Goal: Transaction & Acquisition: Download file/media

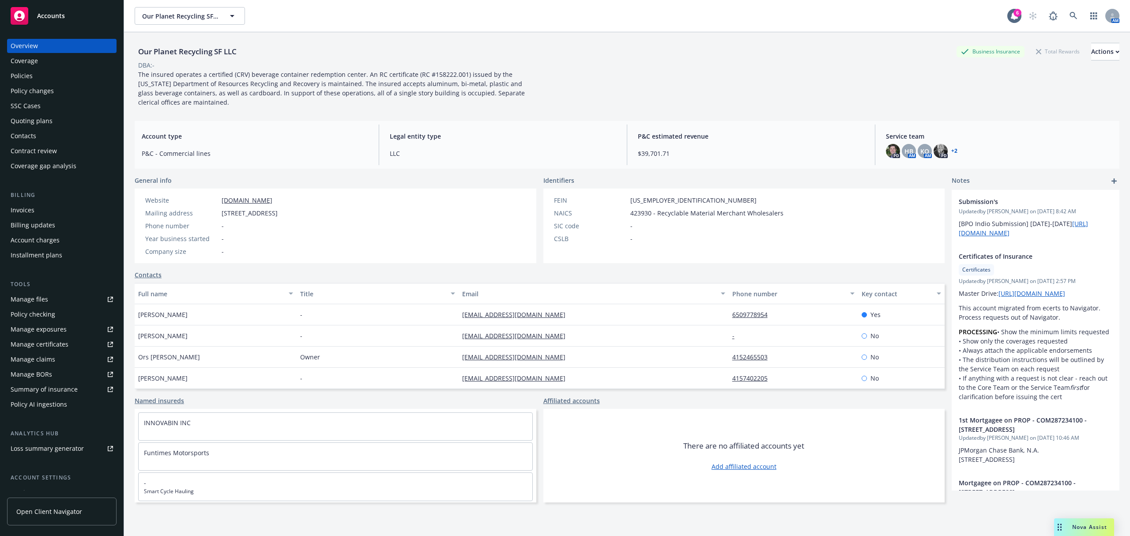
click at [57, 18] on span "Accounts" at bounding box center [51, 15] width 28 height 7
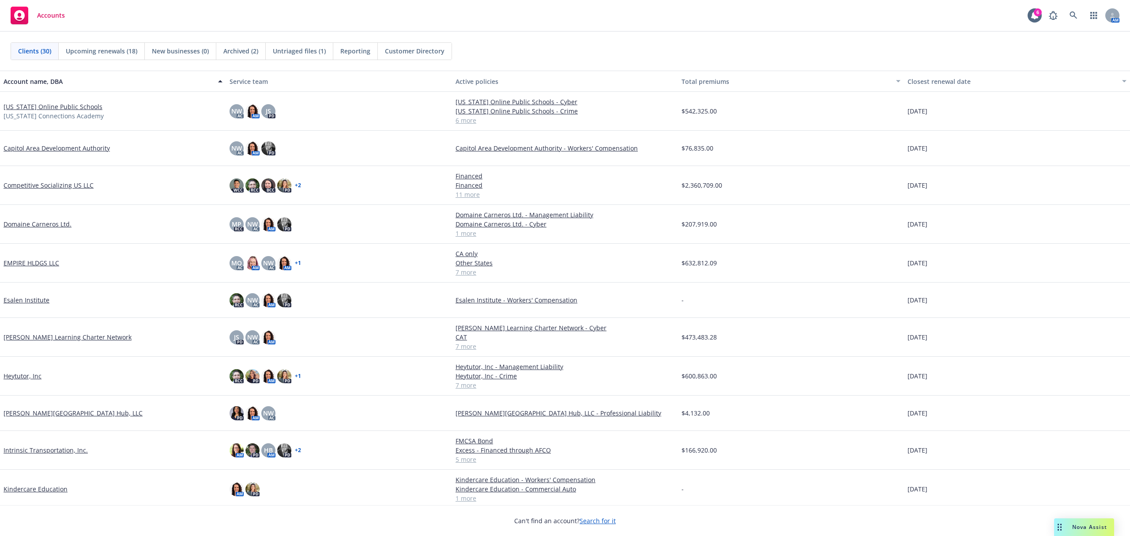
click at [52, 106] on link "[US_STATE] Online Public Schools" at bounding box center [53, 106] width 99 height 9
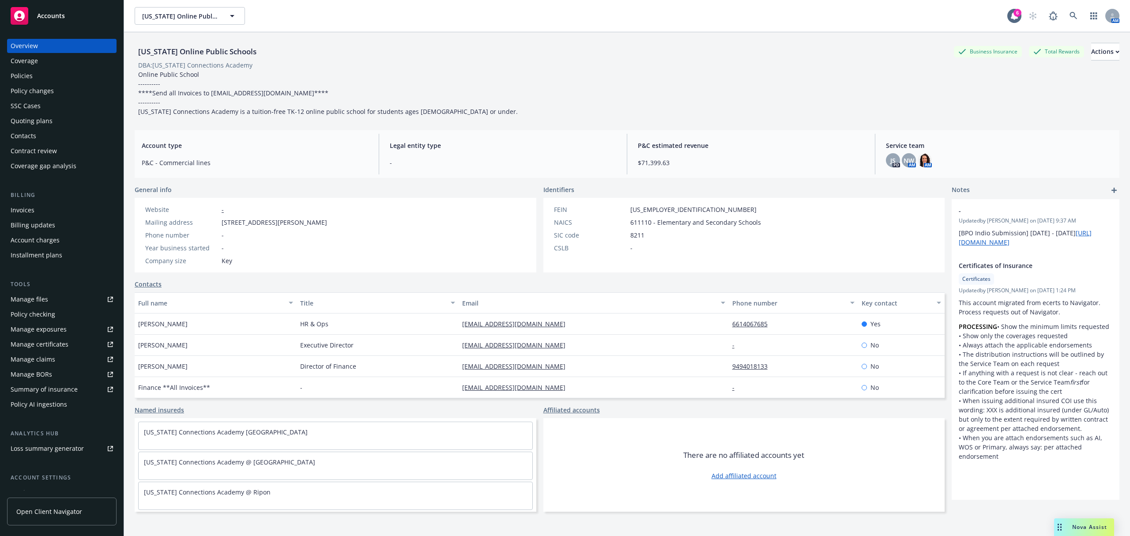
click at [39, 332] on div "Manage exposures" at bounding box center [39, 329] width 56 height 14
click at [45, 298] on div "Manage files" at bounding box center [30, 299] width 38 height 14
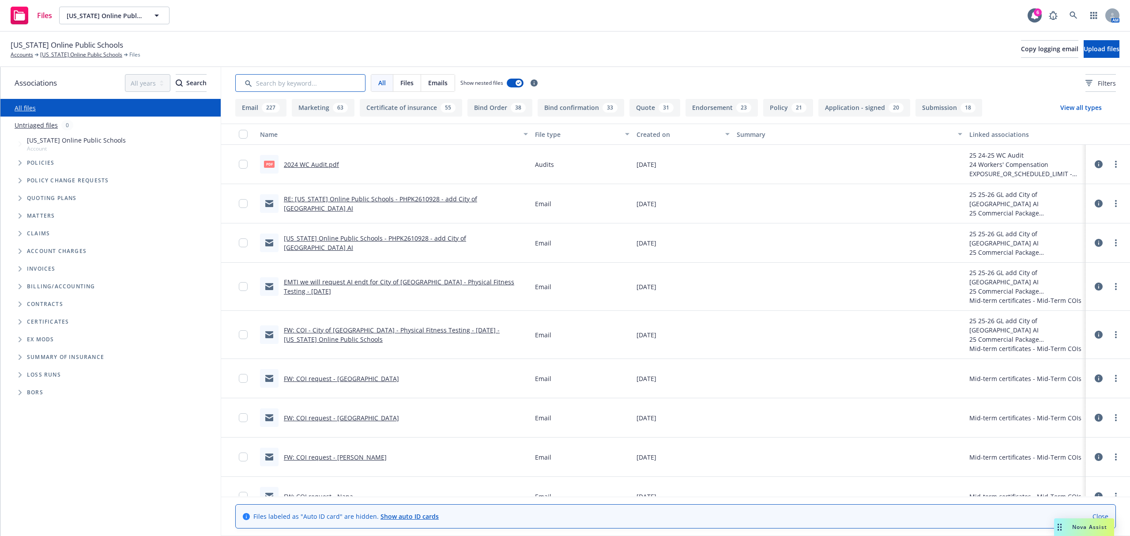
click at [271, 84] on input "Search by keyword..." at bounding box center [300, 83] width 130 height 18
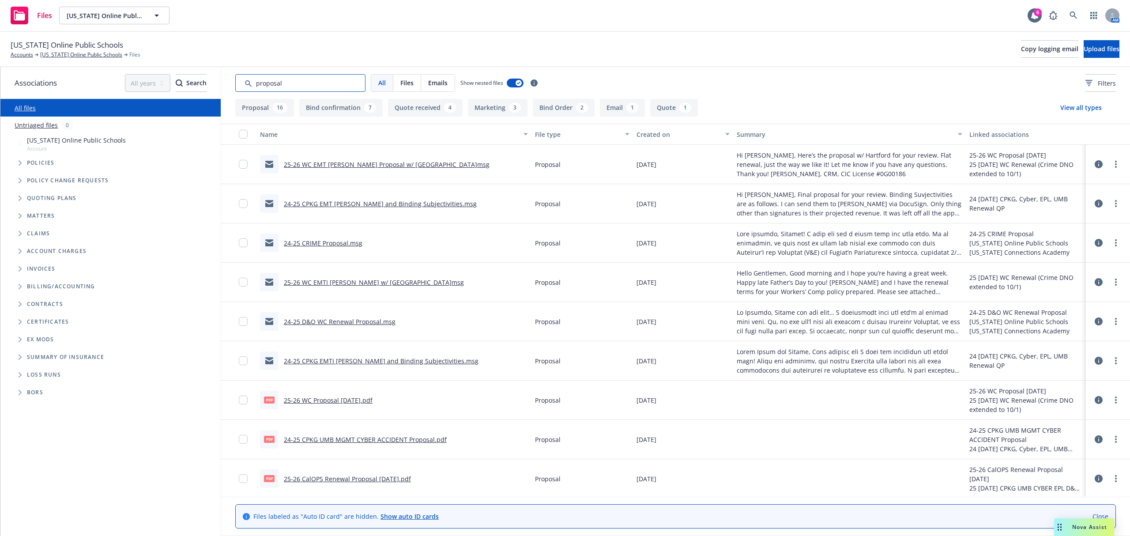
type input "proposal"
click at [358, 164] on link "25-26 WC EMT [PERSON_NAME] Proposal w/ [GEOGRAPHIC_DATA]msg" at bounding box center [387, 164] width 206 height 8
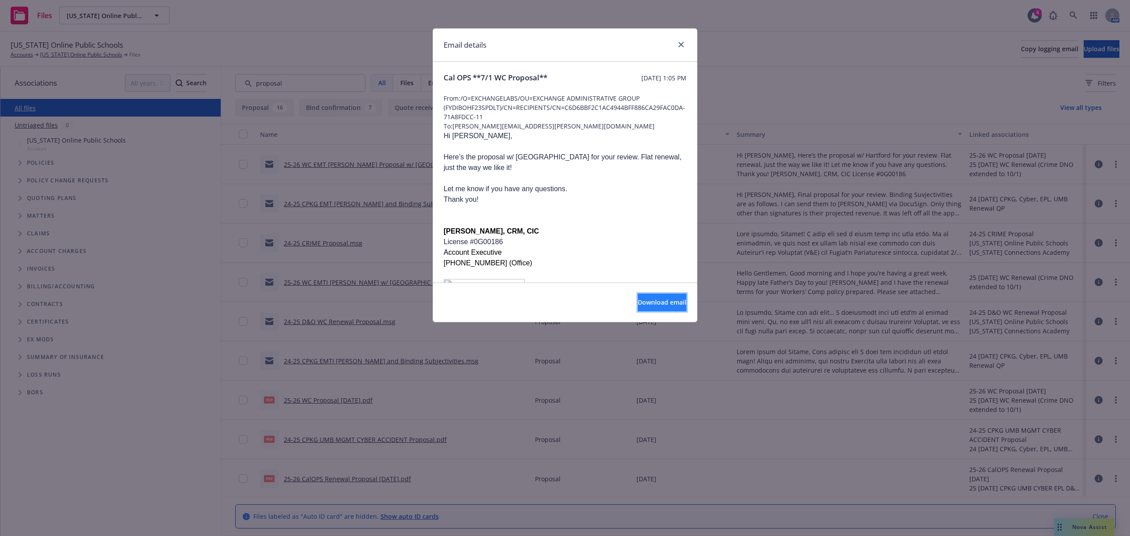
click at [638, 305] on span "Download email" at bounding box center [662, 302] width 49 height 8
click at [684, 44] on link "close" at bounding box center [681, 44] width 11 height 11
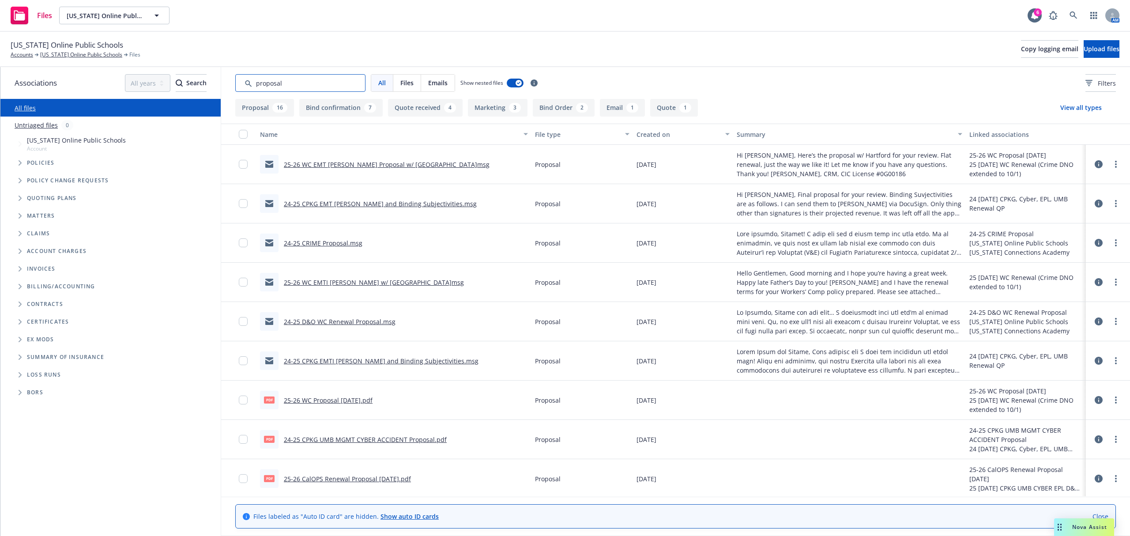
drag, startPoint x: 290, startPoint y: 82, endPoint x: 215, endPoint y: 76, distance: 74.9
click at [215, 76] on div "Associations All years 2027 2026 2025 2024 2023 2022 2021 2020 2019 2018 2017 2…" at bounding box center [565, 301] width 1130 height 469
